Goal: Information Seeking & Learning: Learn about a topic

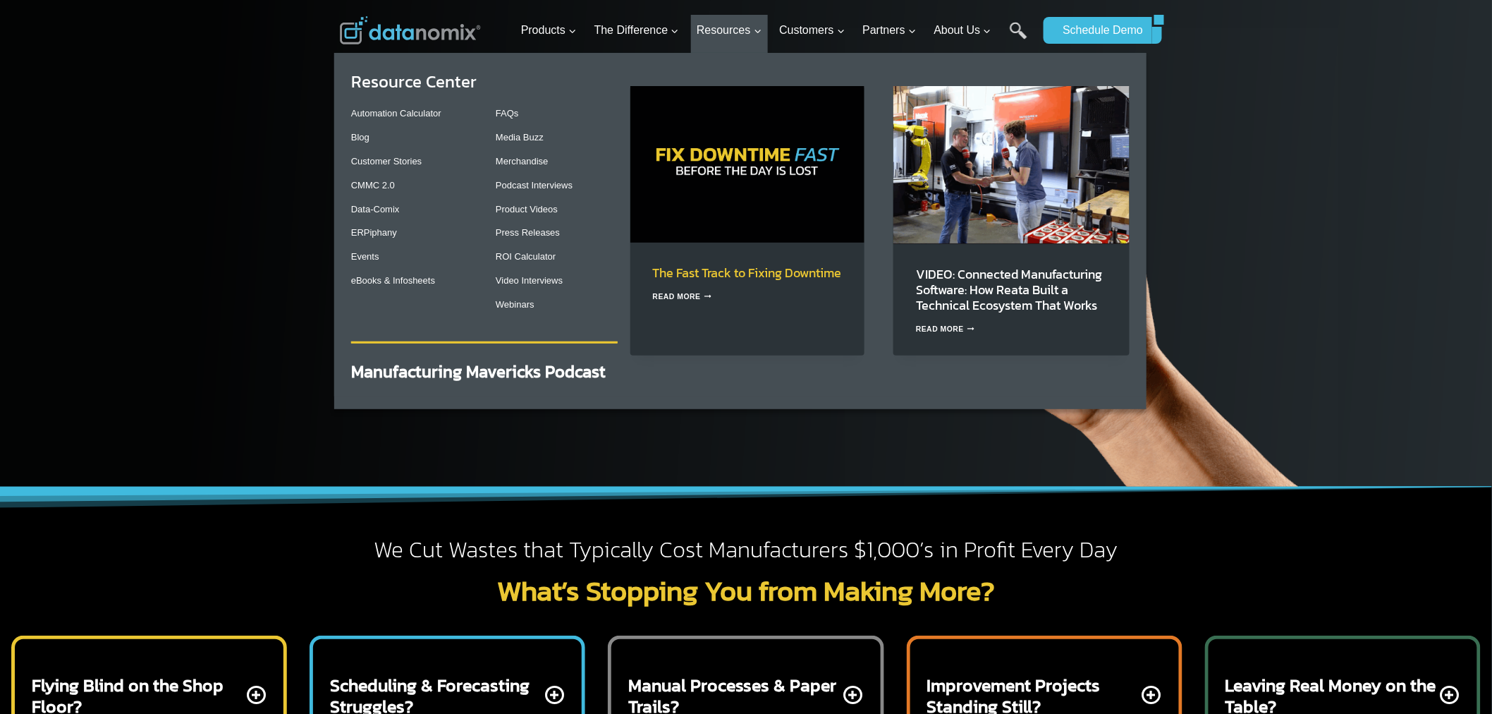
click at [706, 282] on link "The Fast Track to Fixing Downtime" at bounding box center [747, 272] width 189 height 19
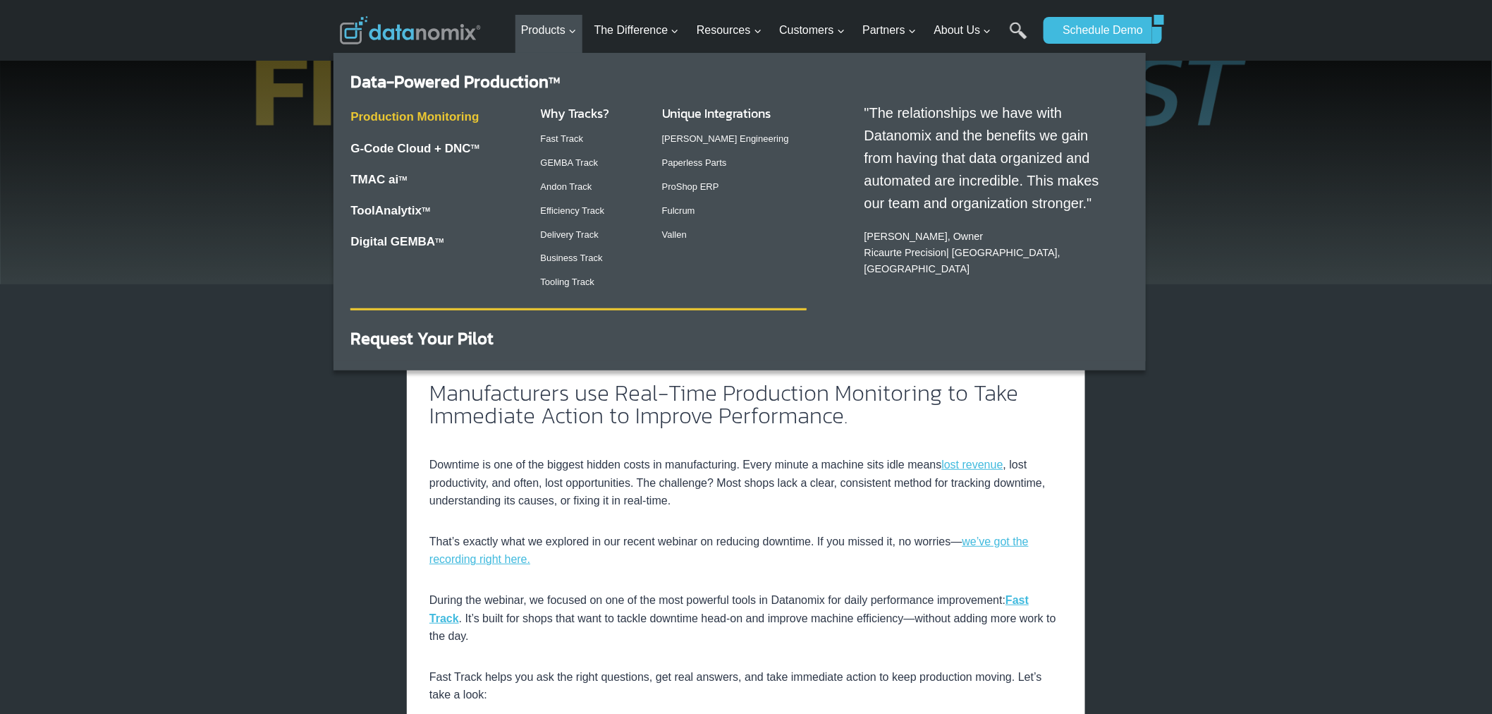
click at [470, 120] on link "Production Monitoring" at bounding box center [414, 116] width 128 height 13
